Goal: Transaction & Acquisition: Purchase product/service

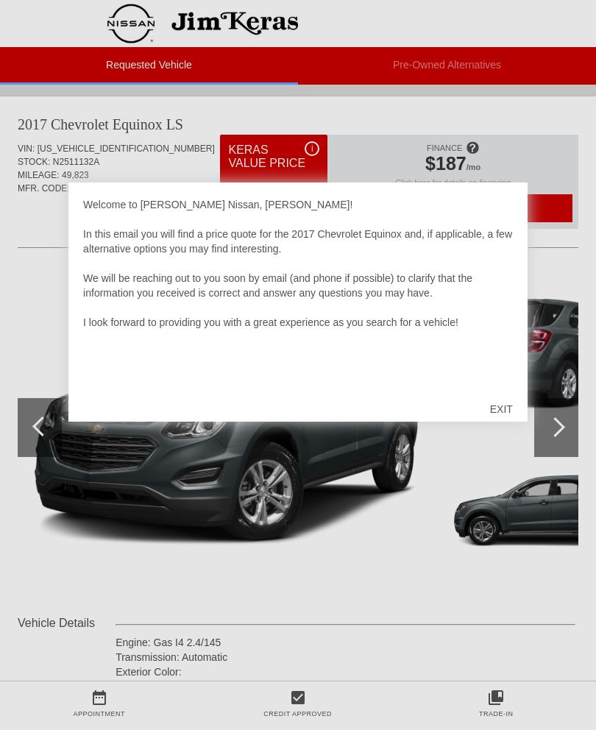
click at [503, 403] on div "EXIT" at bounding box center [501, 409] width 52 height 44
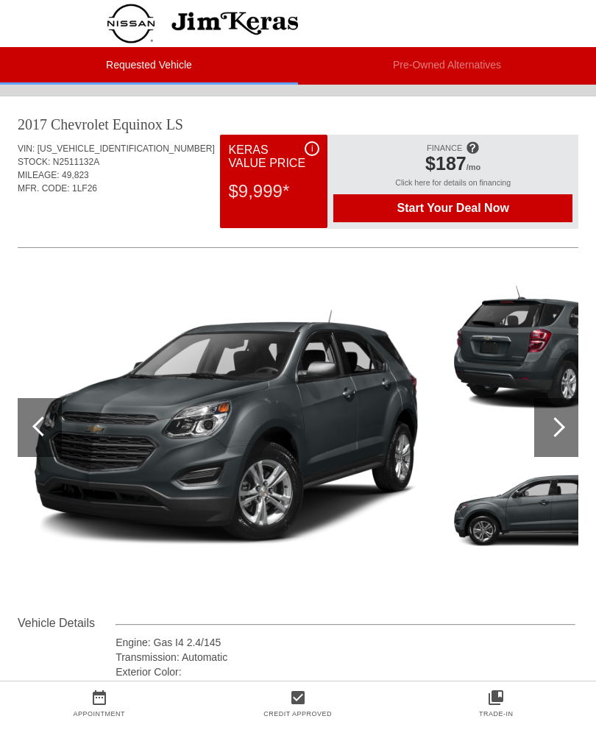
click at [561, 438] on div at bounding box center [556, 427] width 44 height 59
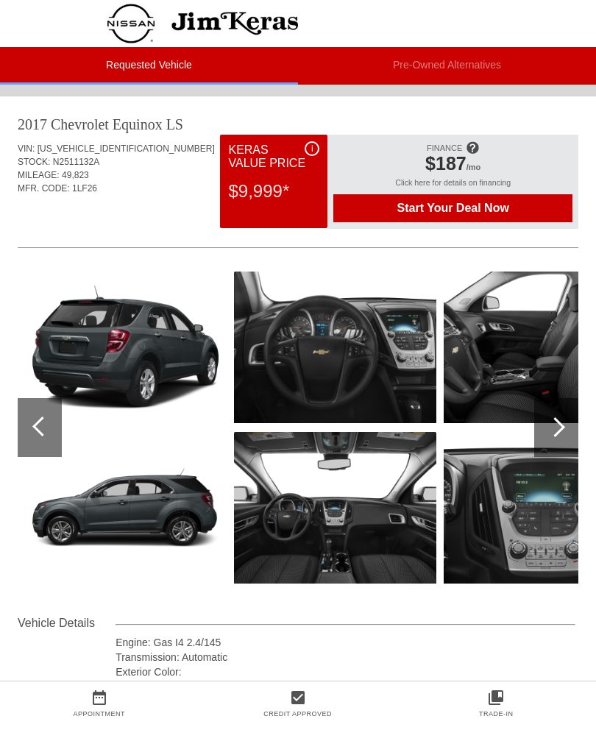
click at [546, 450] on div at bounding box center [556, 427] width 44 height 59
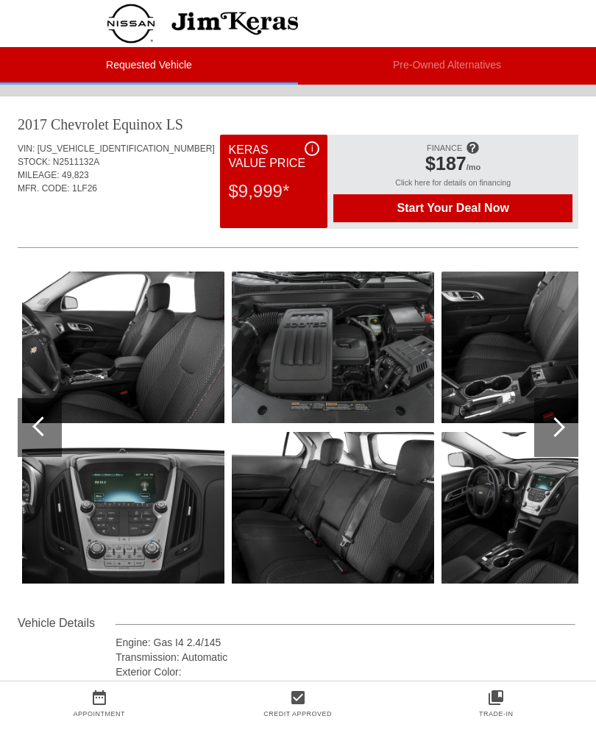
click at [555, 450] on div at bounding box center [556, 427] width 44 height 59
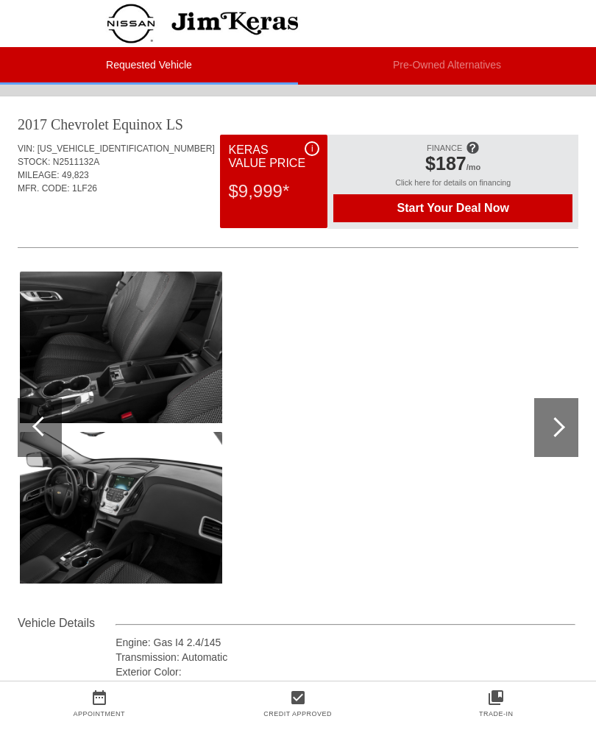
click at [555, 436] on div at bounding box center [555, 427] width 20 height 20
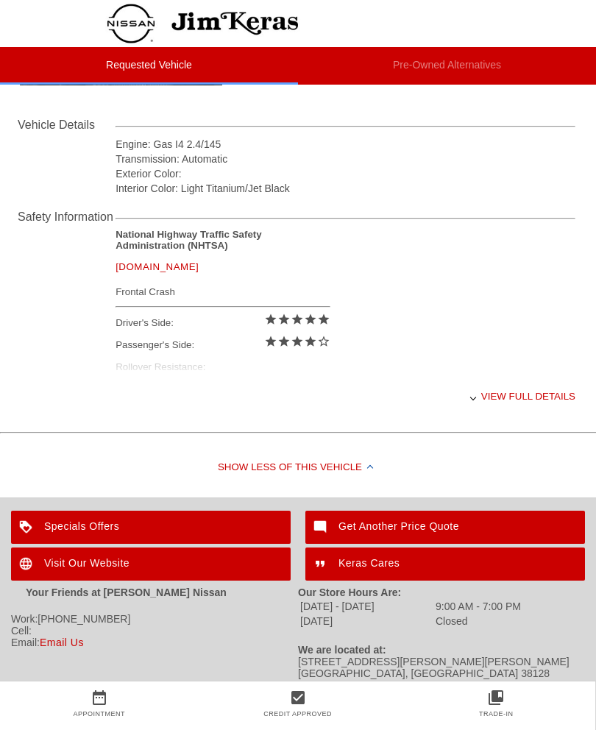
scroll to position [499, 0]
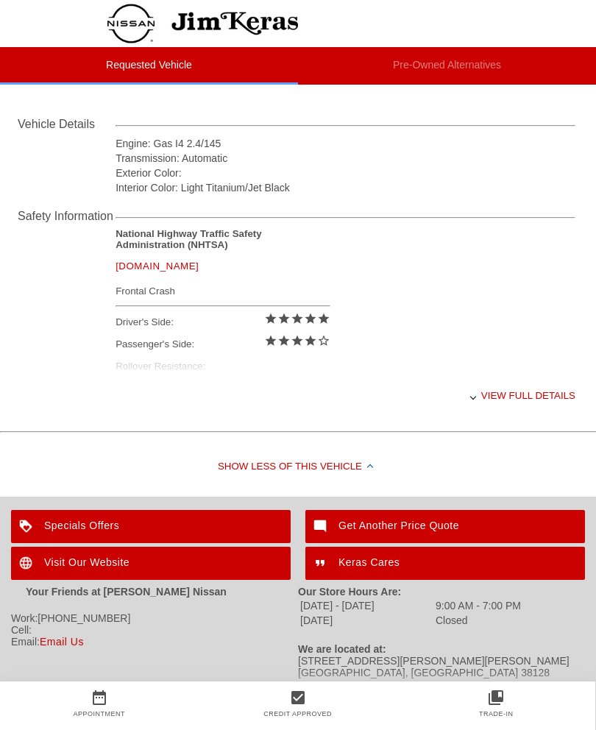
click at [512, 409] on div "View full details" at bounding box center [346, 395] width 460 height 36
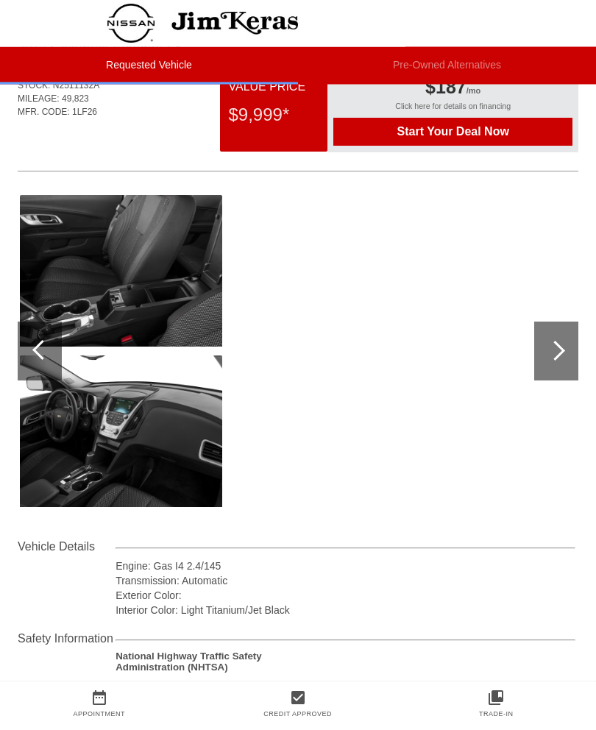
scroll to position [0, 0]
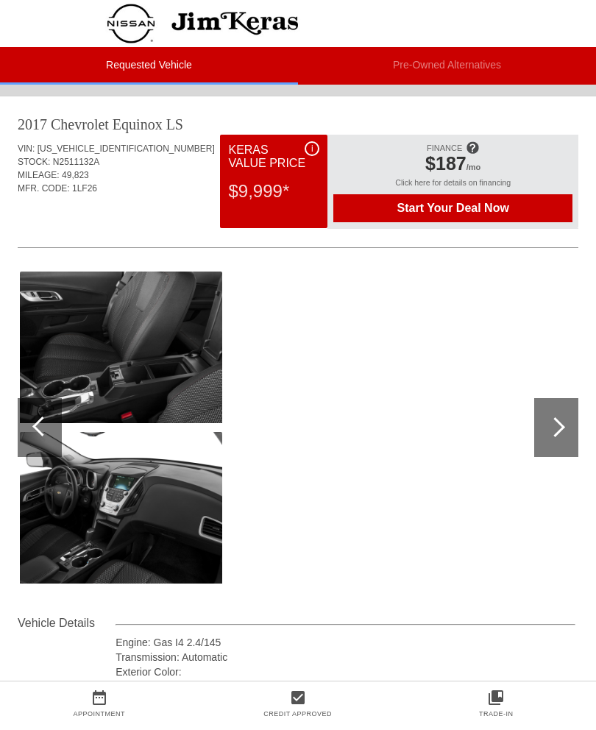
click at [545, 431] on div at bounding box center [556, 427] width 44 height 59
click at [38, 436] on div at bounding box center [40, 427] width 44 height 59
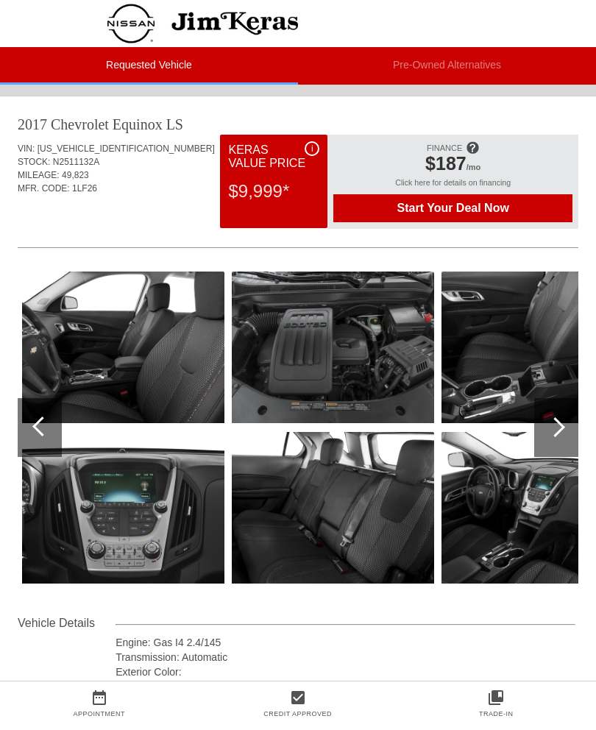
click at [43, 431] on div at bounding box center [42, 426] width 20 height 20
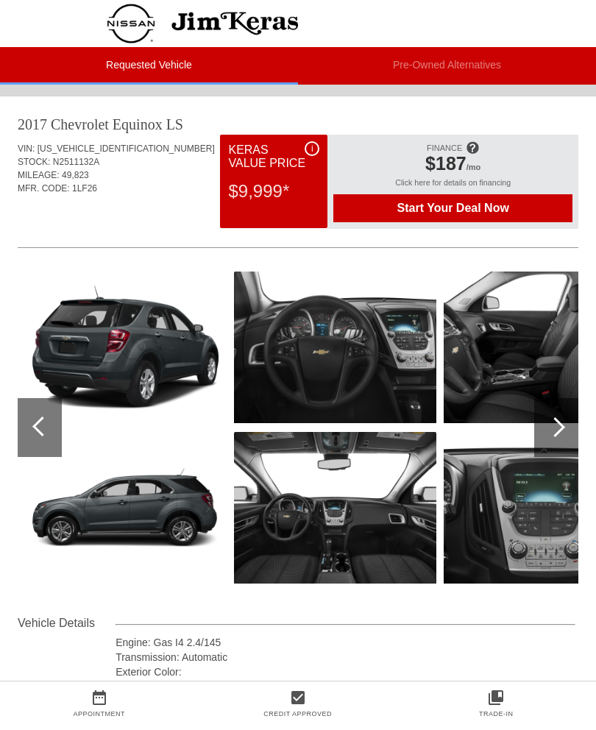
click at [50, 436] on div at bounding box center [40, 427] width 44 height 59
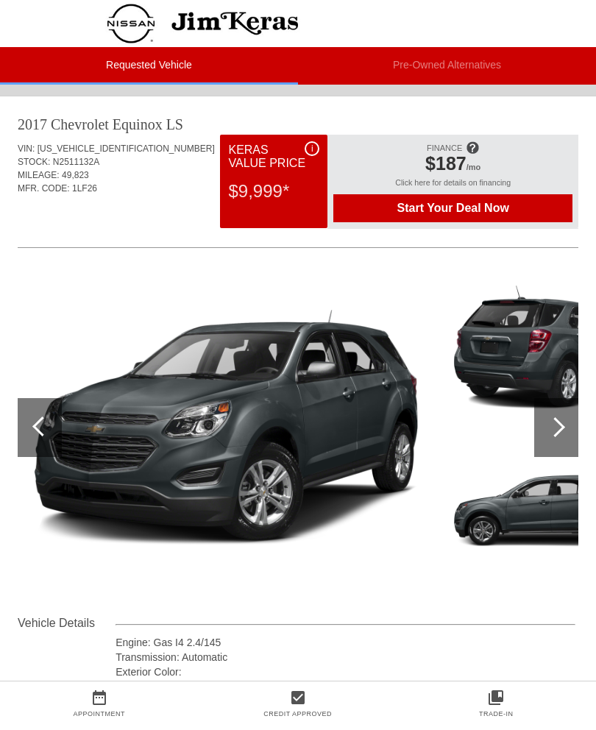
click at [39, 423] on div at bounding box center [42, 426] width 20 height 20
click at [29, 464] on img at bounding box center [226, 428] width 417 height 312
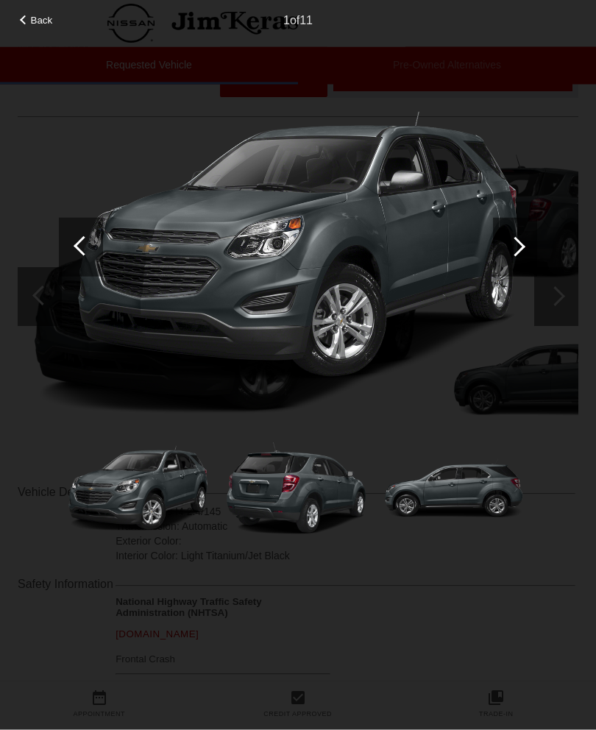
scroll to position [119, 0]
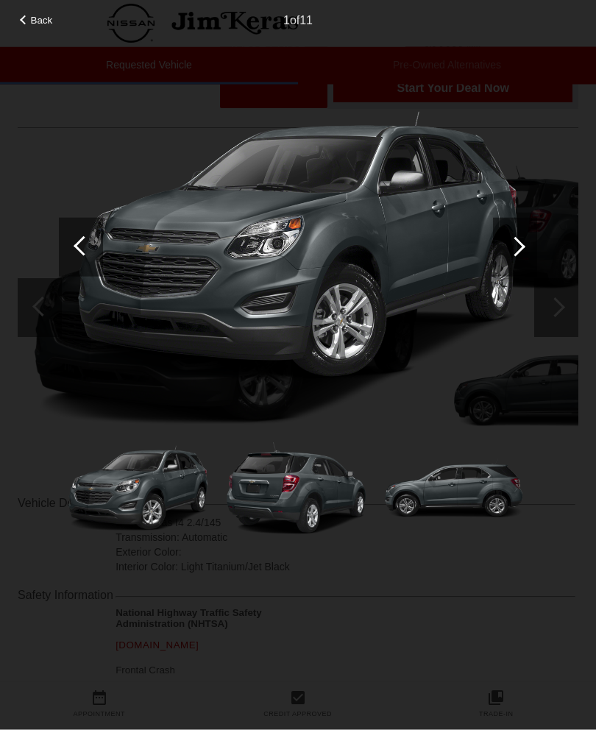
click at [520, 249] on div at bounding box center [516, 247] width 20 height 20
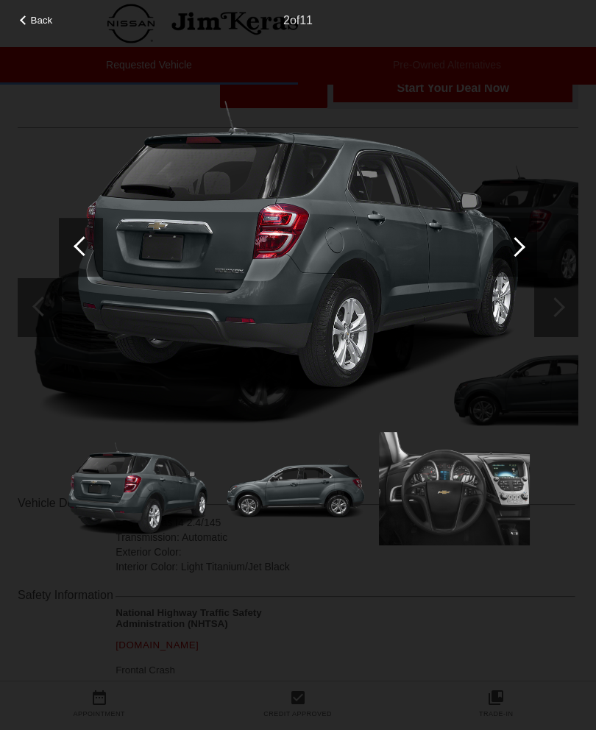
click at [521, 246] on div at bounding box center [516, 247] width 20 height 20
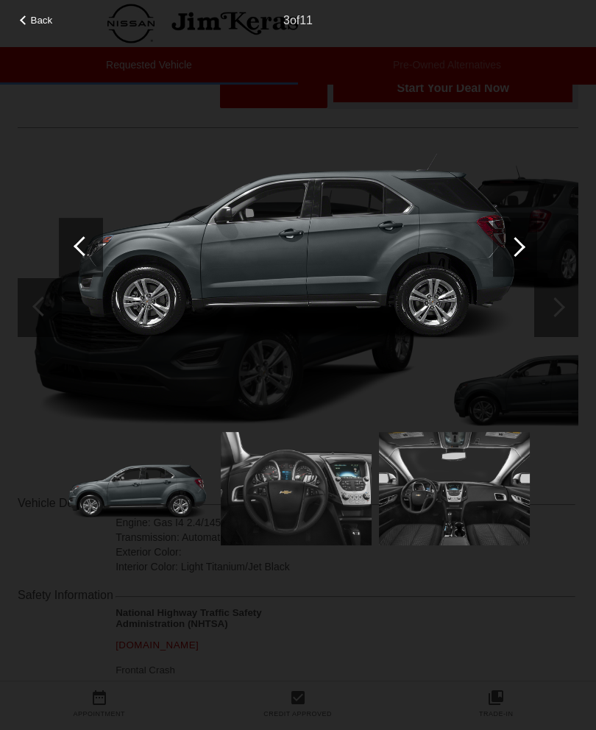
click at [515, 252] on div at bounding box center [516, 247] width 20 height 20
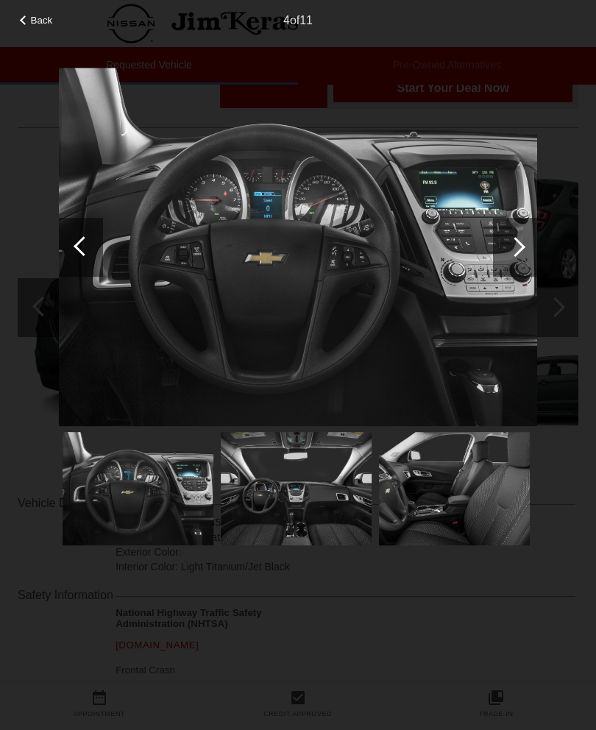
click at [519, 261] on div at bounding box center [515, 247] width 44 height 59
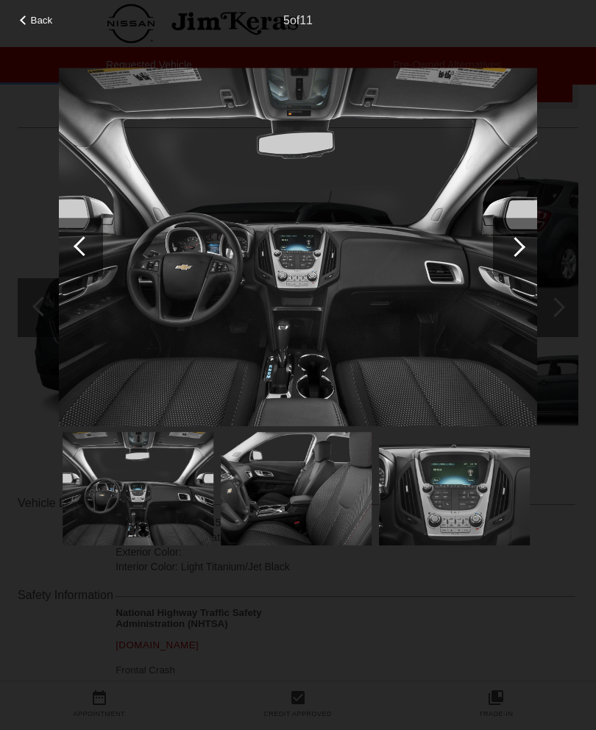
click at [518, 261] on div at bounding box center [515, 247] width 44 height 59
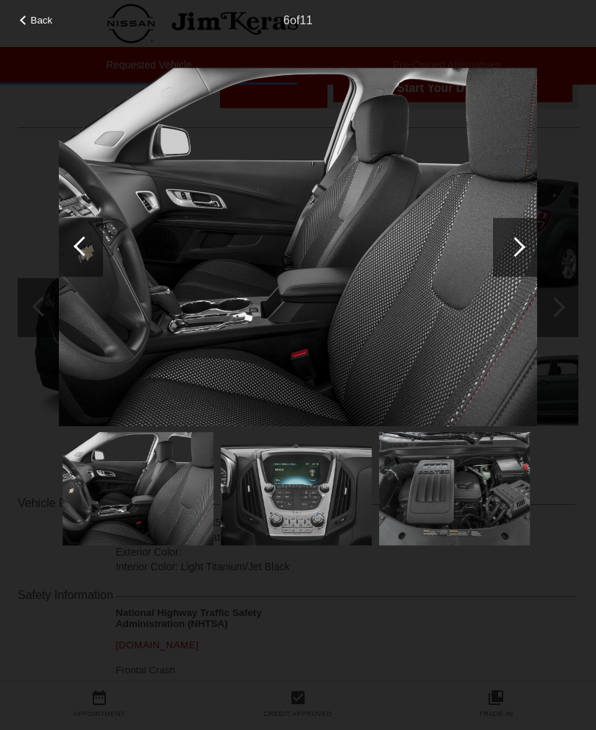
click at [520, 266] on div at bounding box center [515, 247] width 44 height 59
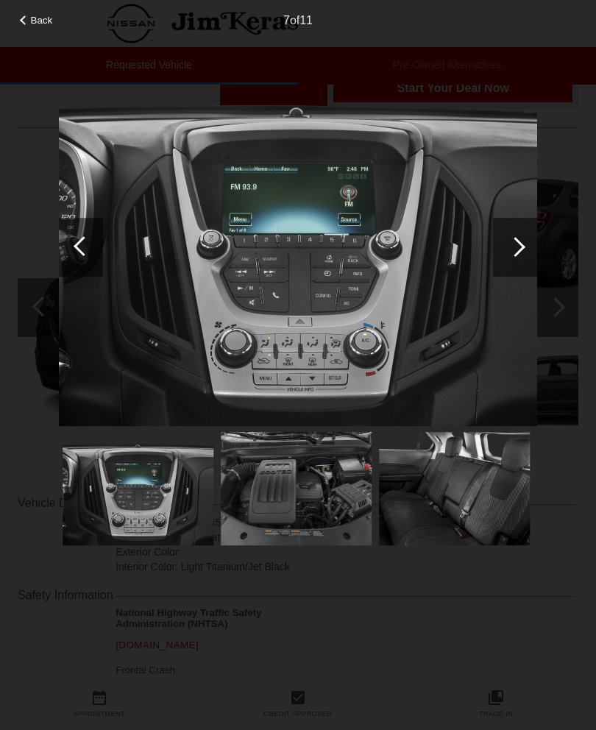
click at [517, 263] on div at bounding box center [515, 247] width 44 height 59
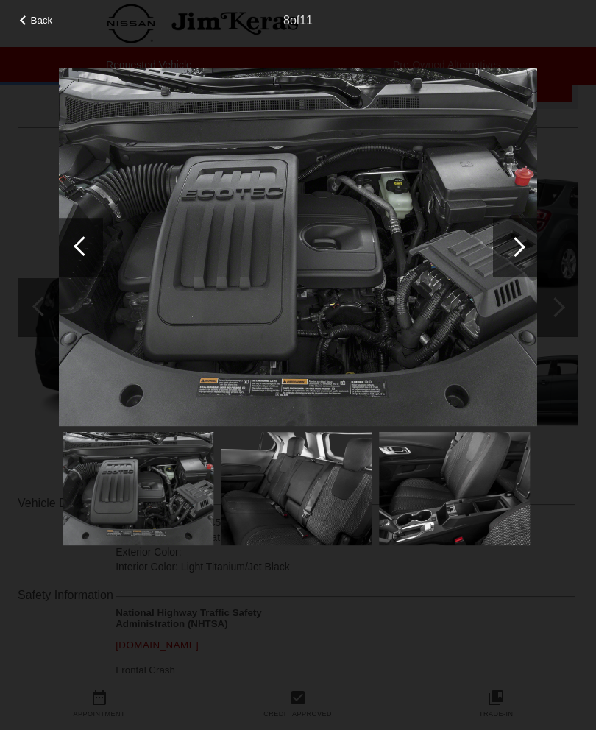
click at [520, 257] on div at bounding box center [515, 247] width 44 height 59
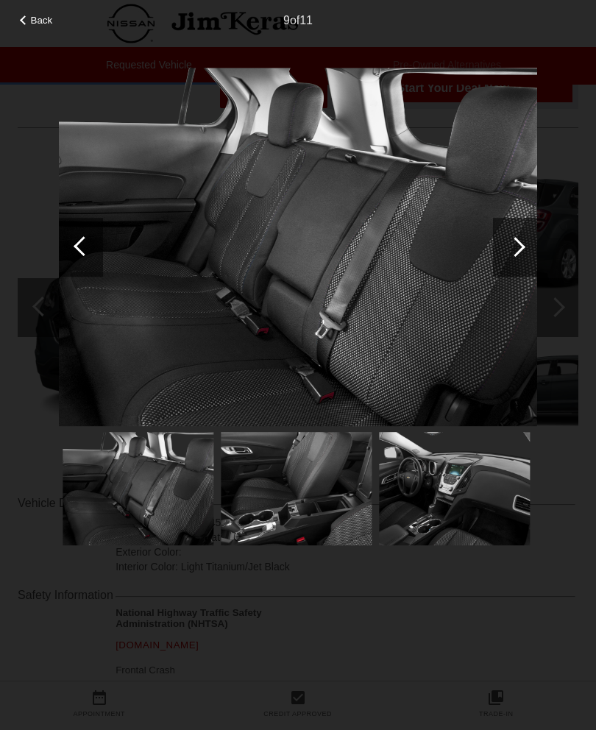
click at [520, 256] on div at bounding box center [515, 247] width 44 height 59
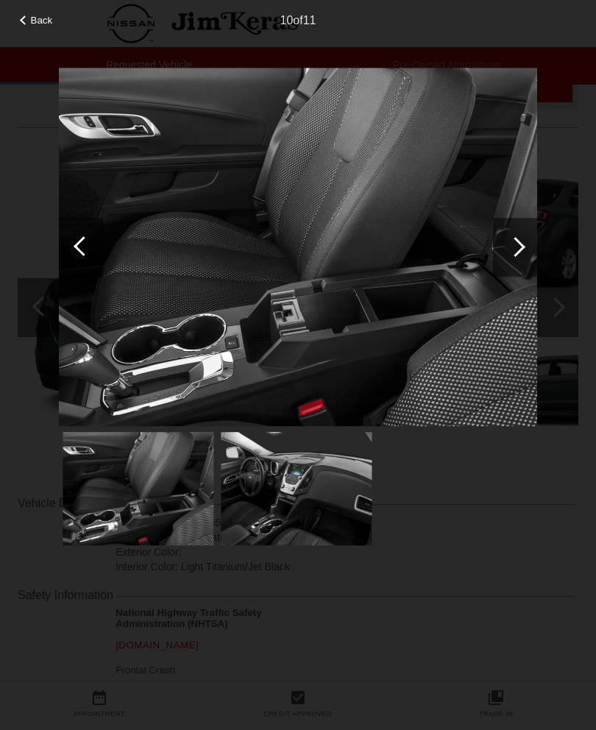
click at [513, 255] on div at bounding box center [515, 247] width 44 height 59
